Goal: Communication & Community: Share content

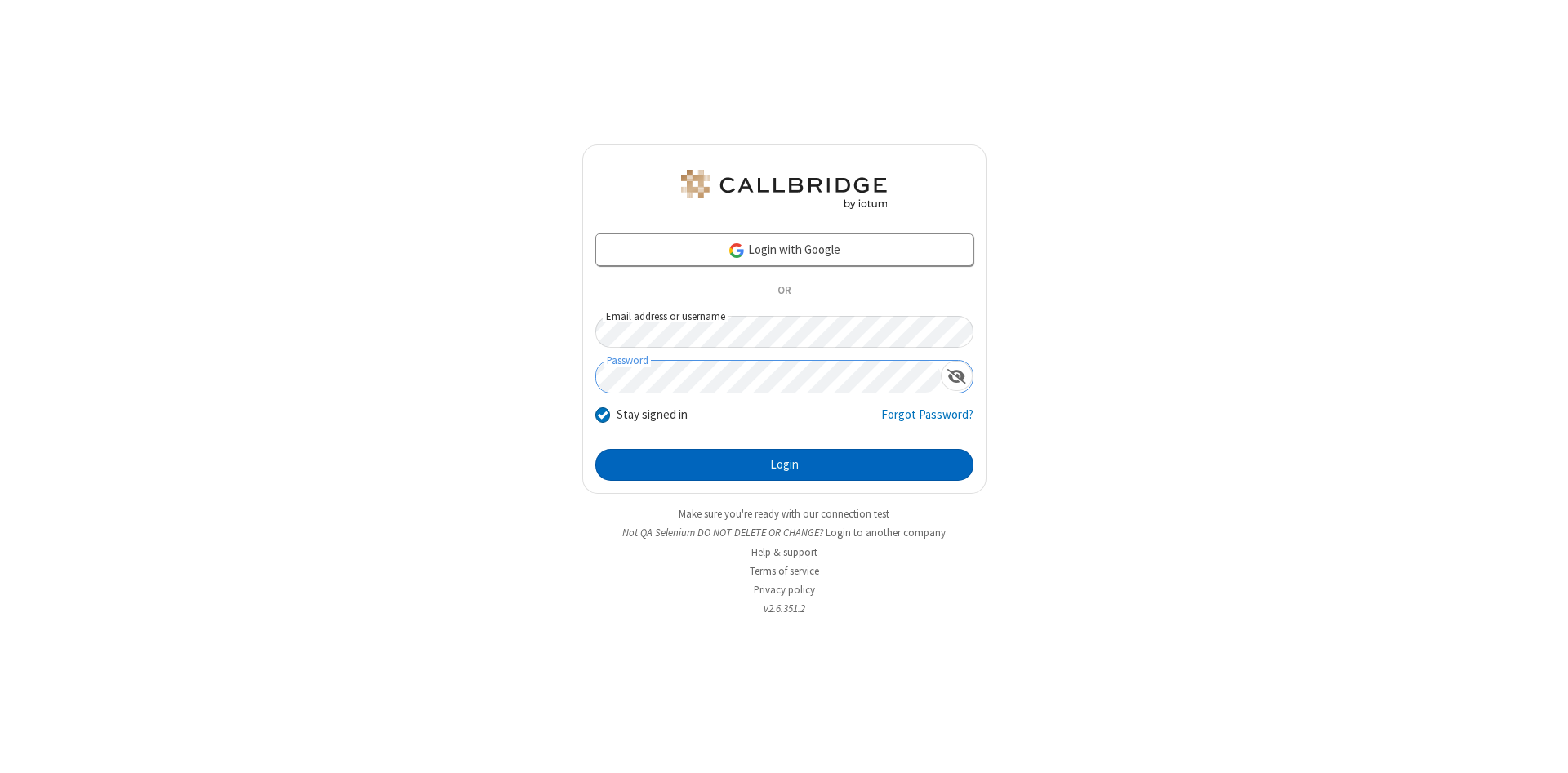
click at [784, 465] on button "Login" at bounding box center [784, 465] width 379 height 32
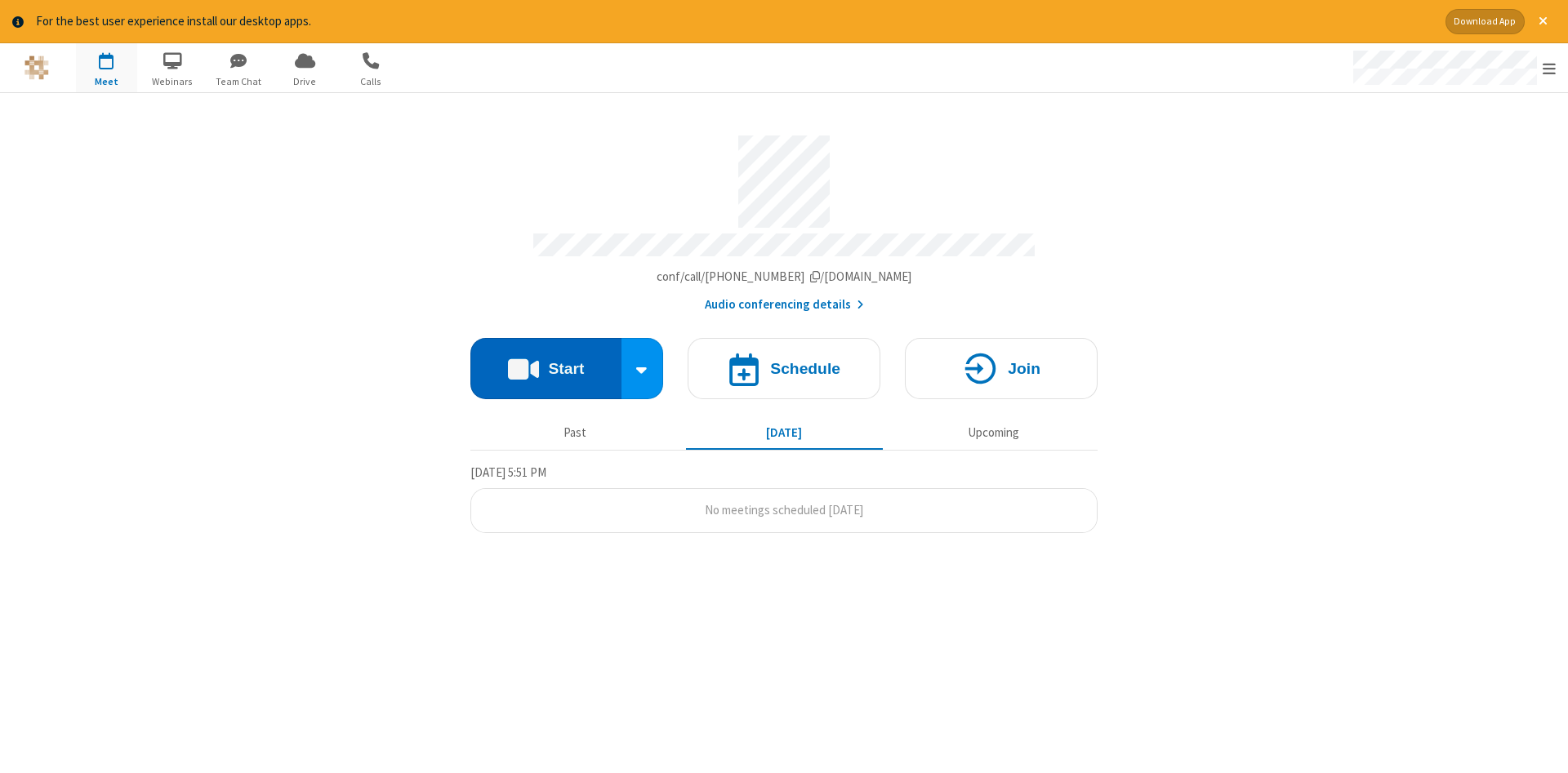
click at [546, 362] on button "Start" at bounding box center [546, 369] width 151 height 61
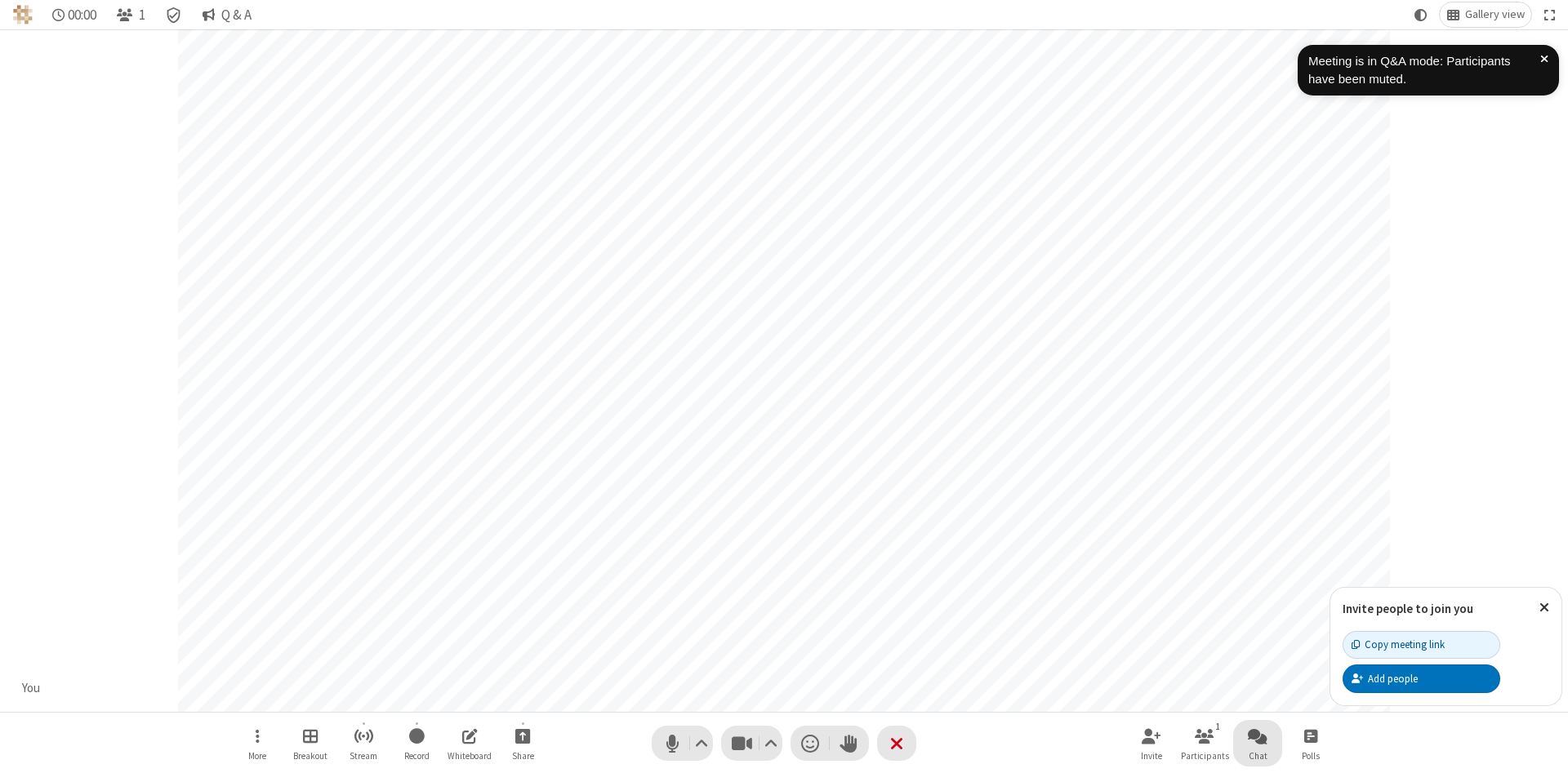
click at [1258, 736] on span "Open chat" at bounding box center [1258, 736] width 20 height 20
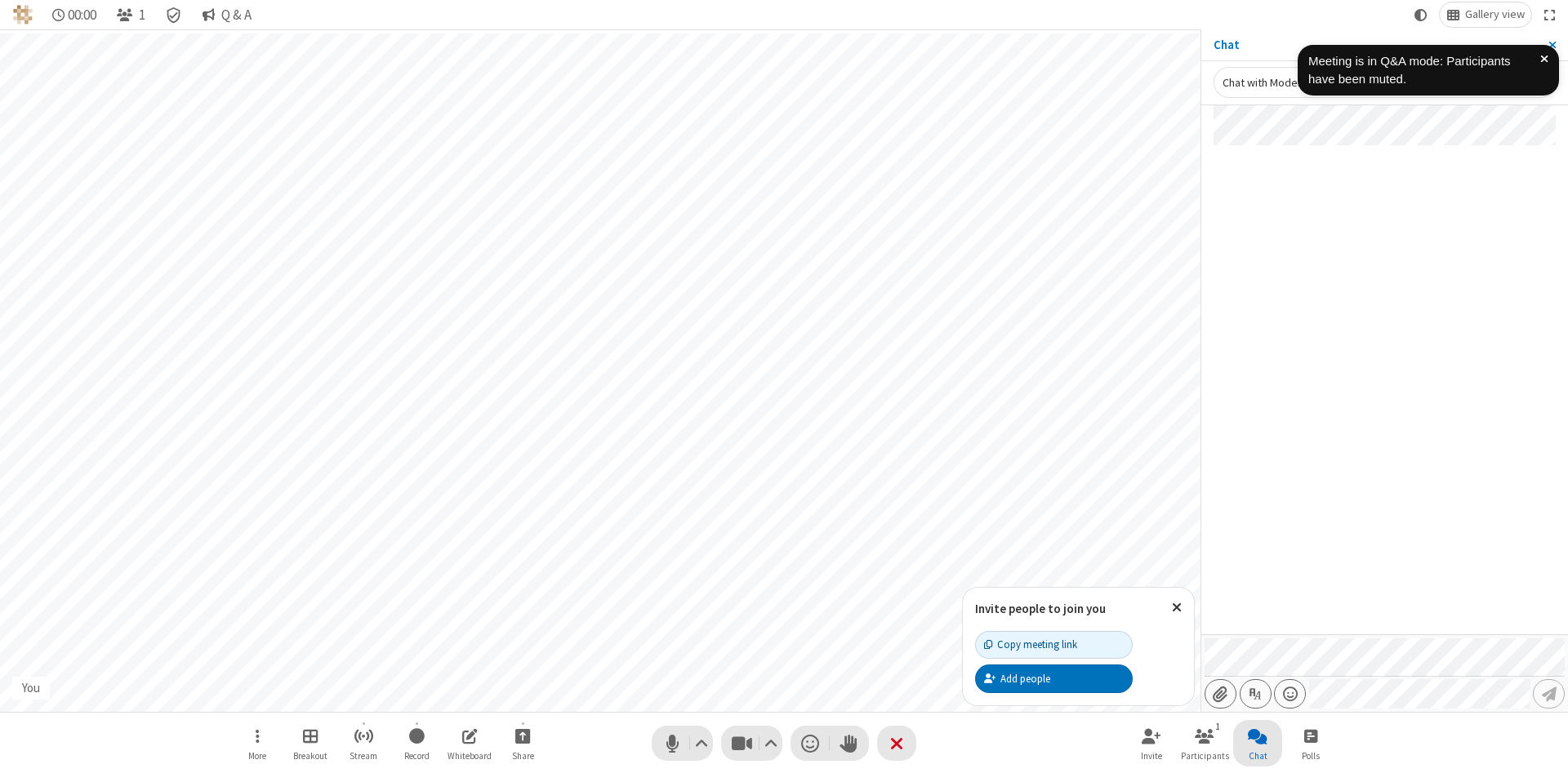
type input "C:\fakepath\doc_test.docx"
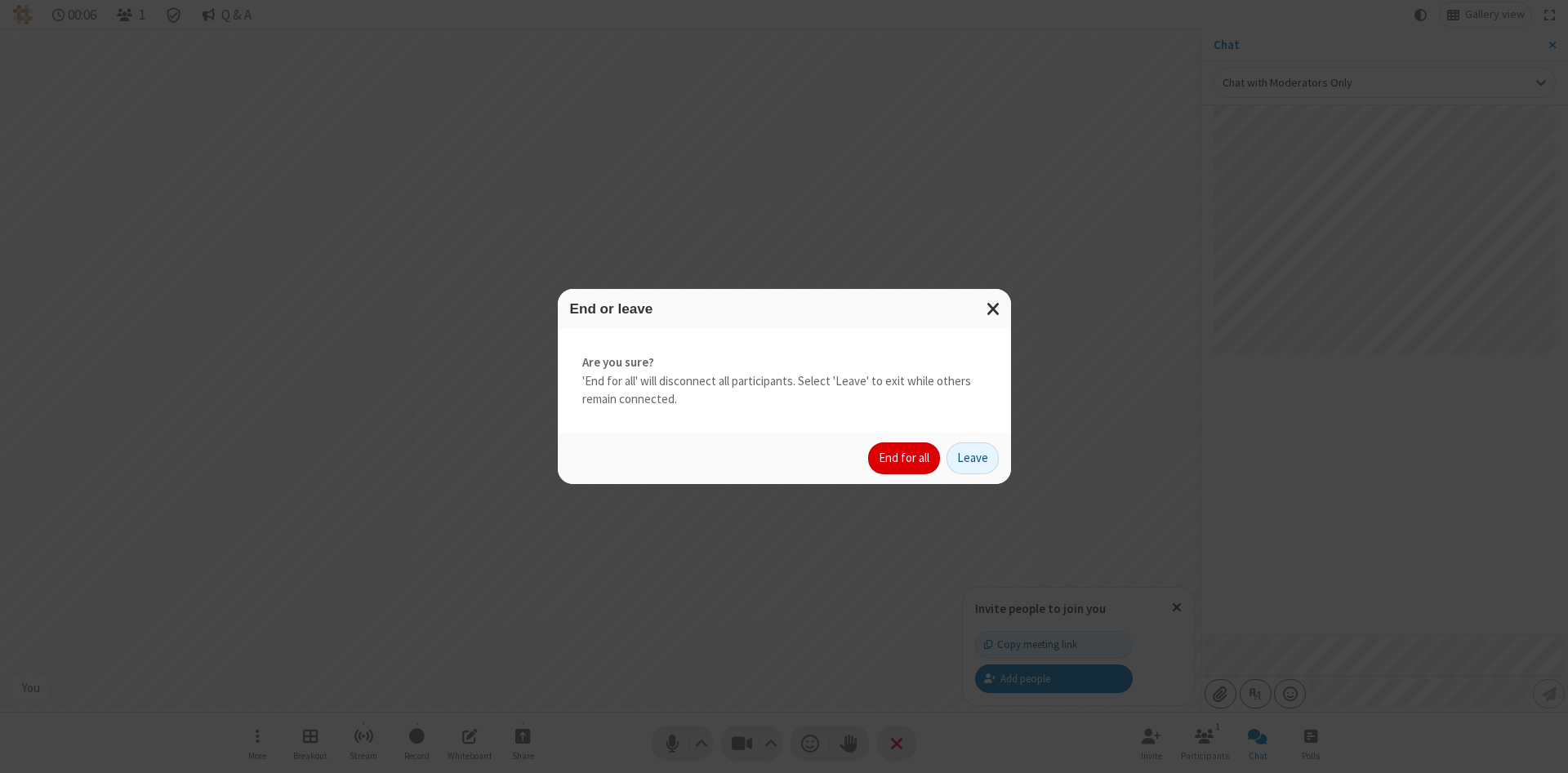
click at [906, 458] on button "End for all" at bounding box center [904, 459] width 72 height 32
